Goal: Navigation & Orientation: Find specific page/section

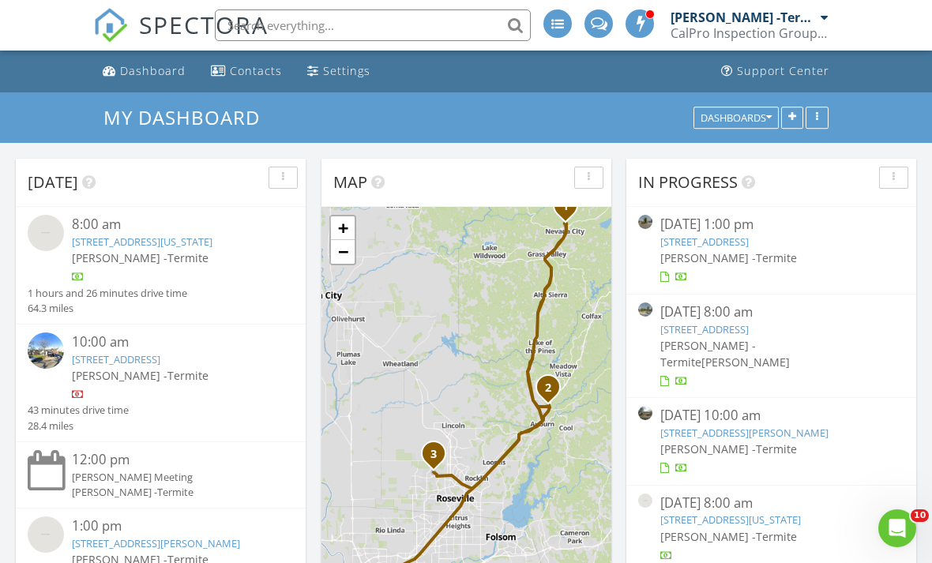
click at [160, 361] on link "209 Channel Hill Ln, Auburn, CA 95603" at bounding box center [116, 359] width 88 height 14
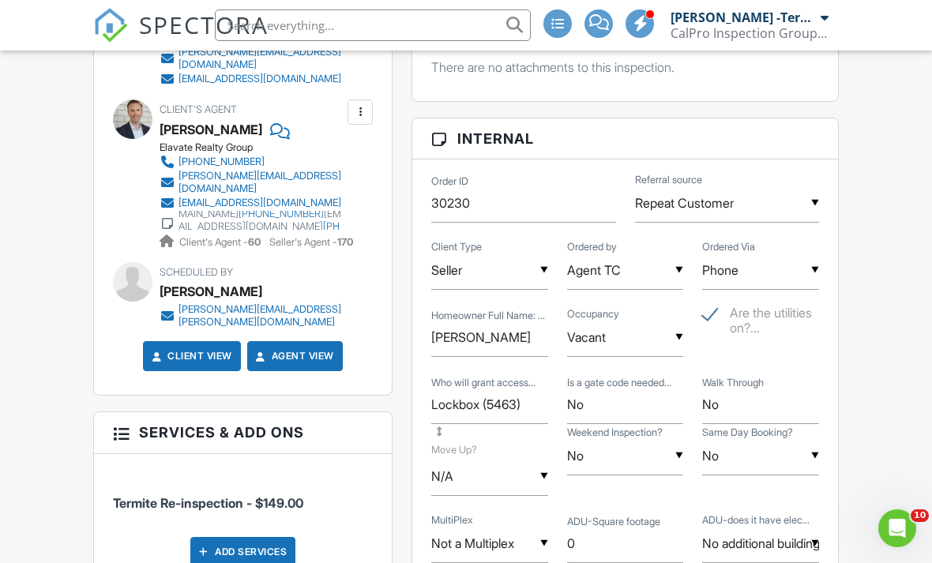
scroll to position [666, 28]
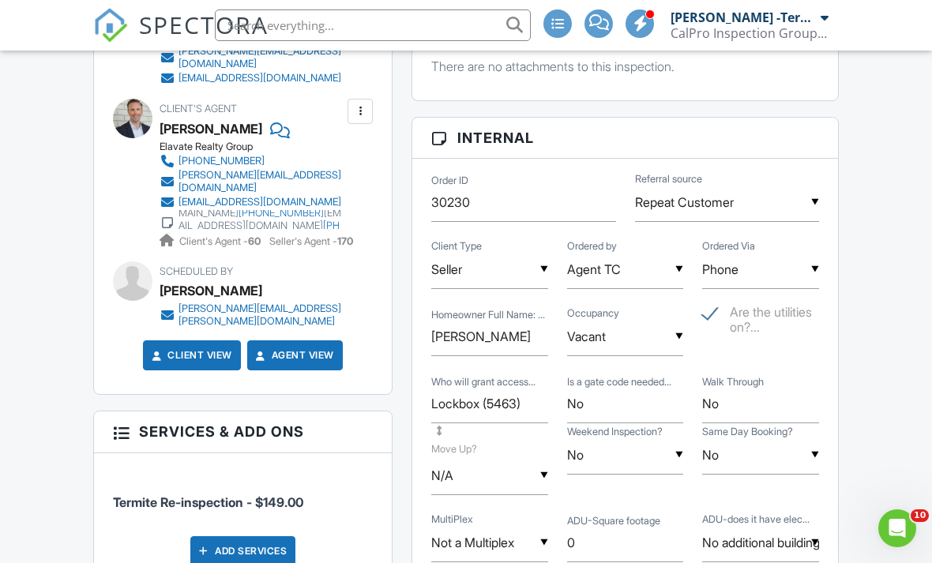
click at [144, 28] on span "SPECTORA" at bounding box center [203, 24] width 129 height 33
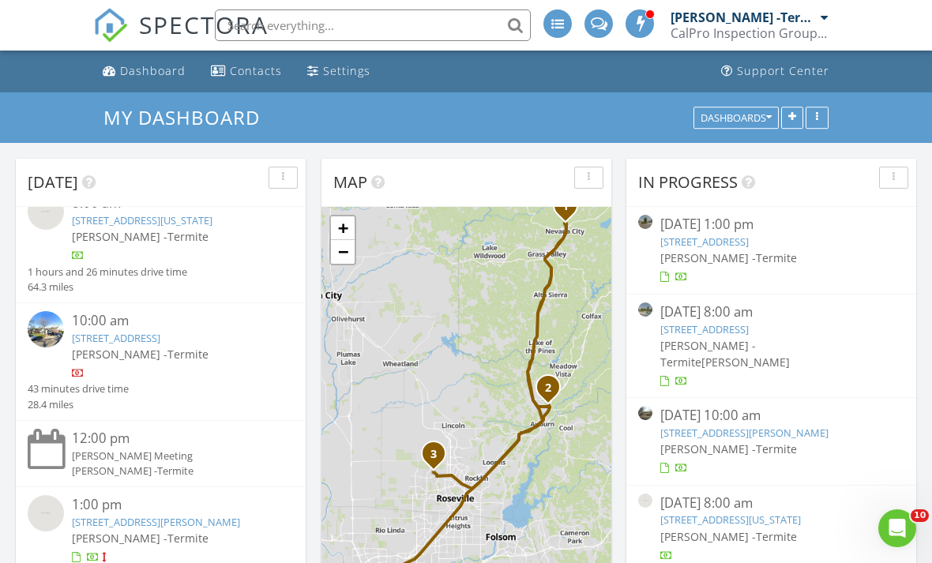
scroll to position [20, 0]
click at [121, 519] on link "1617 Baroness Way, Roseville, CA 95747" at bounding box center [156, 523] width 168 height 14
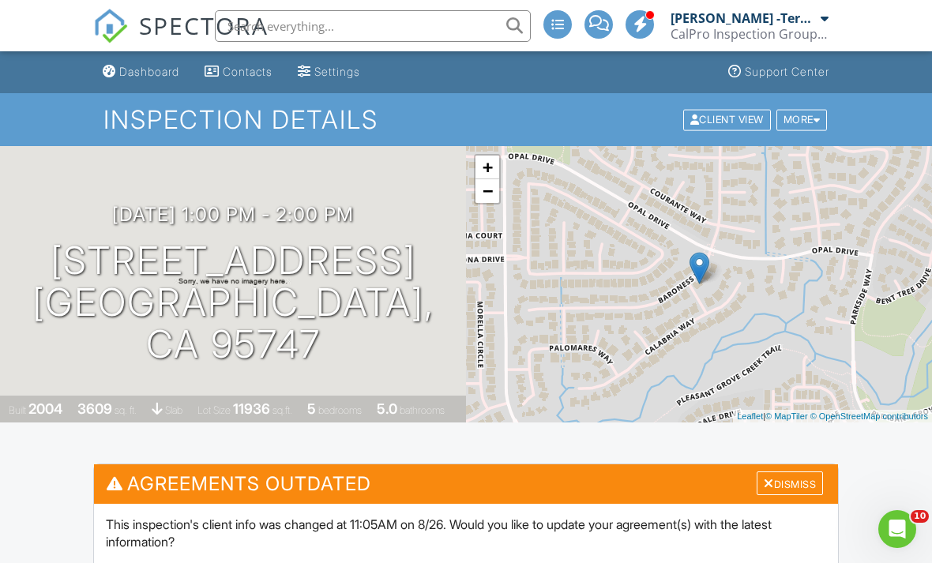
scroll to position [0, 2]
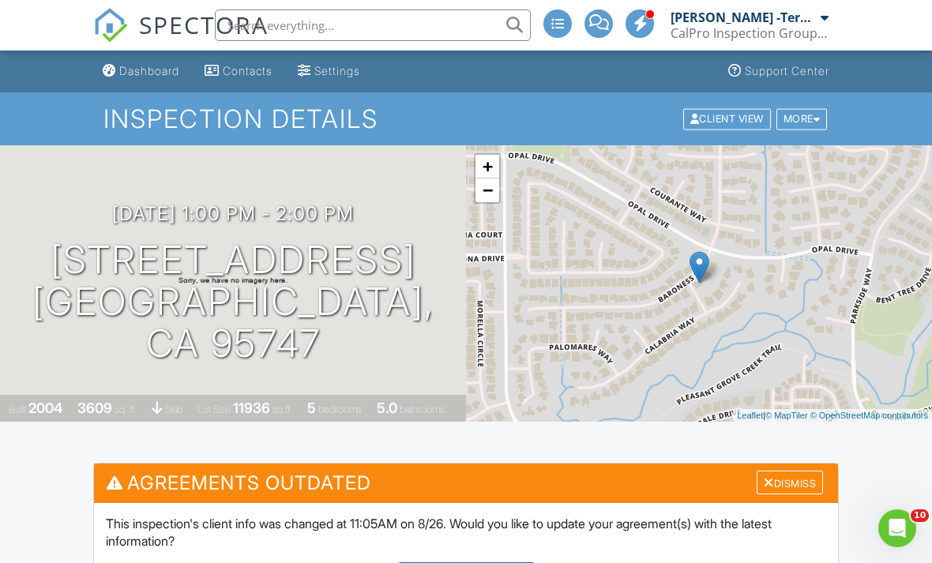
click at [167, 22] on span "SPECTORA" at bounding box center [203, 24] width 129 height 33
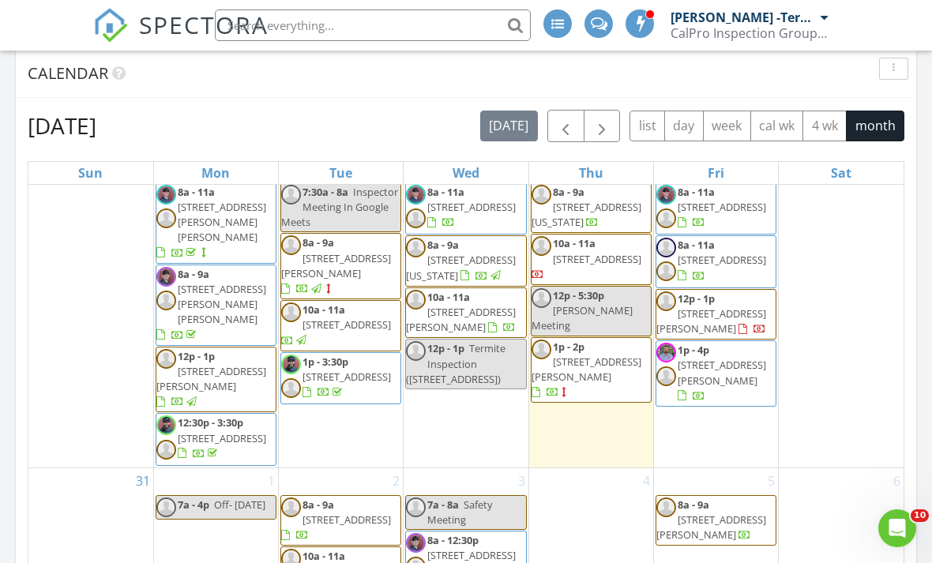
scroll to position [1200, 0]
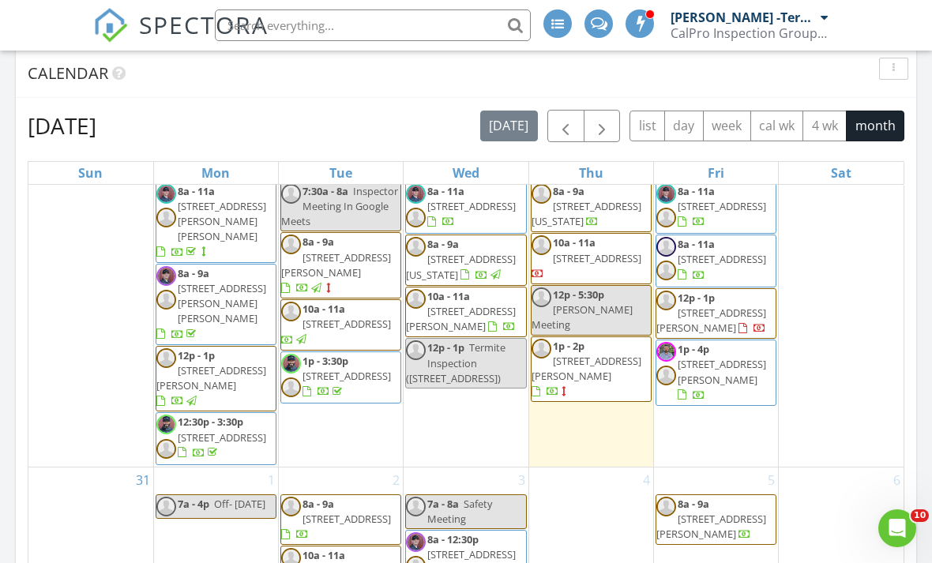
click at [815, 421] on div "30" at bounding box center [840, 311] width 125 height 312
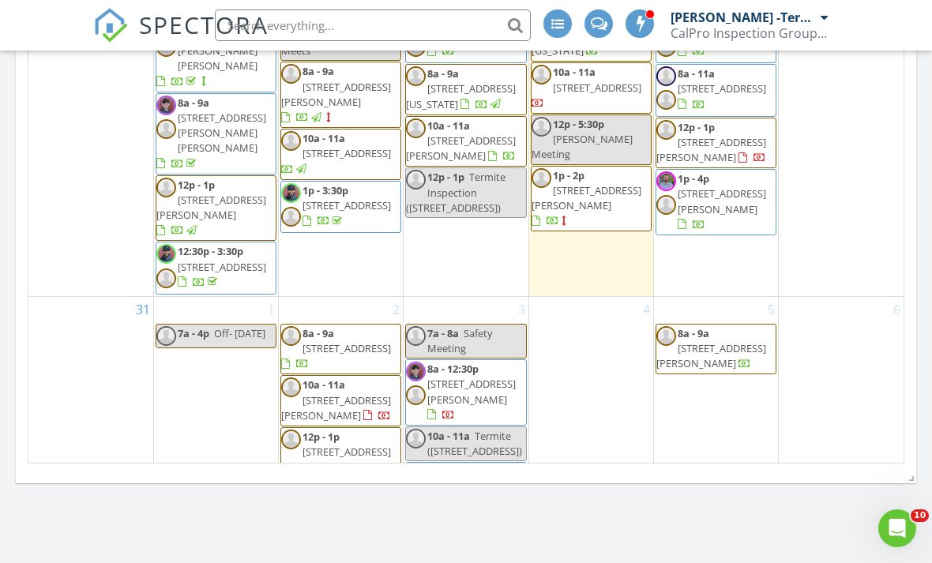
scroll to position [1032, 0]
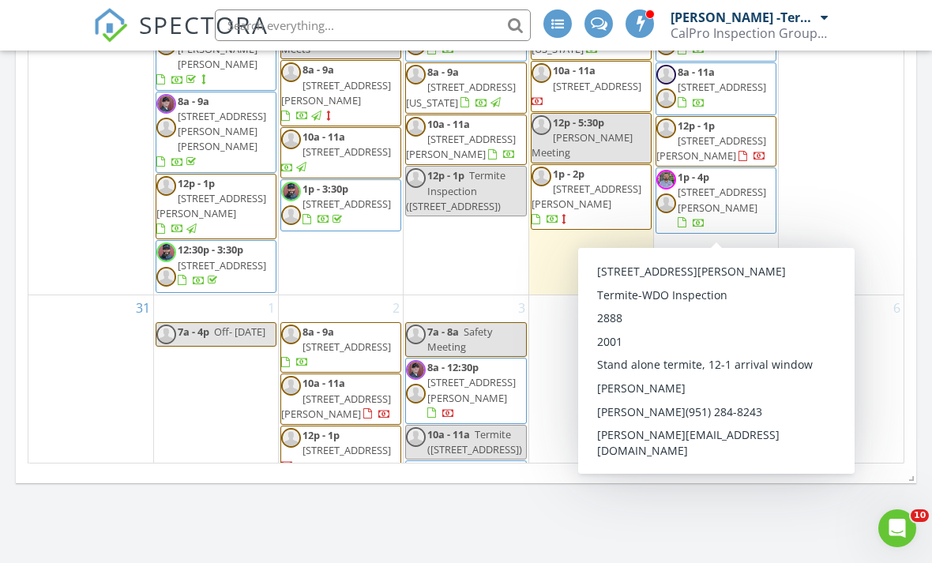
click at [707, 163] on span "6210 Harwood Way, Roseville 95746" at bounding box center [711, 147] width 110 height 29
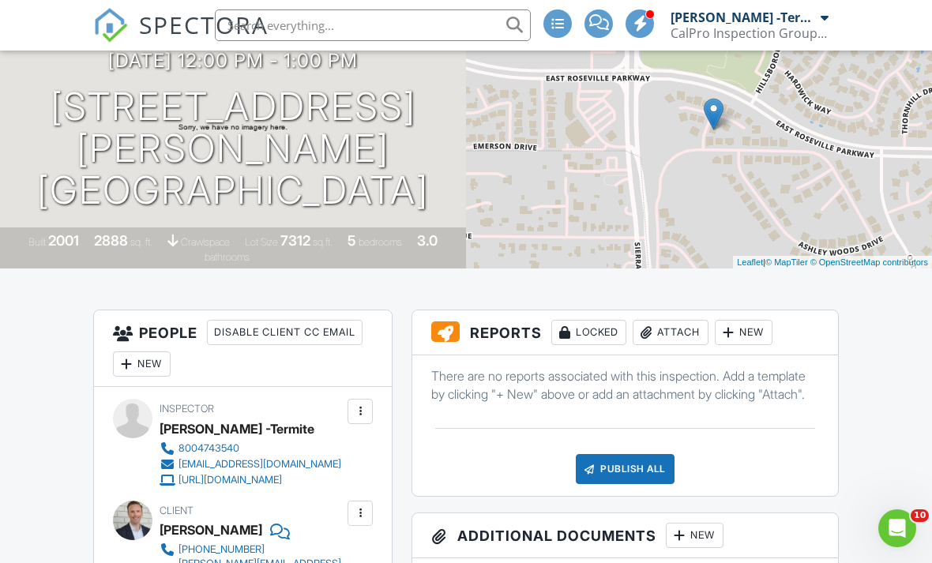
scroll to position [152, 0]
click at [155, 27] on span "SPECTORA" at bounding box center [203, 24] width 129 height 33
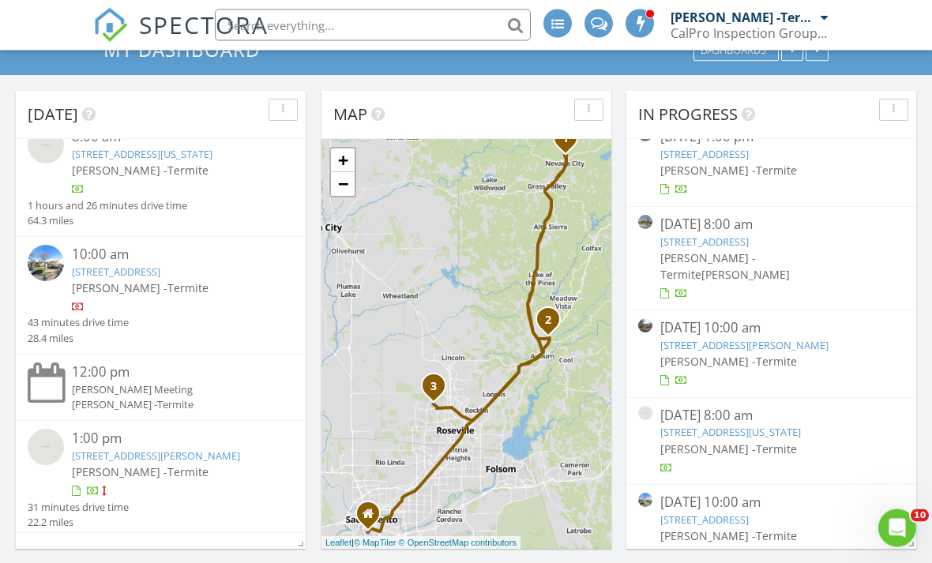
scroll to position [70, 0]
